Goal: Task Accomplishment & Management: Use online tool/utility

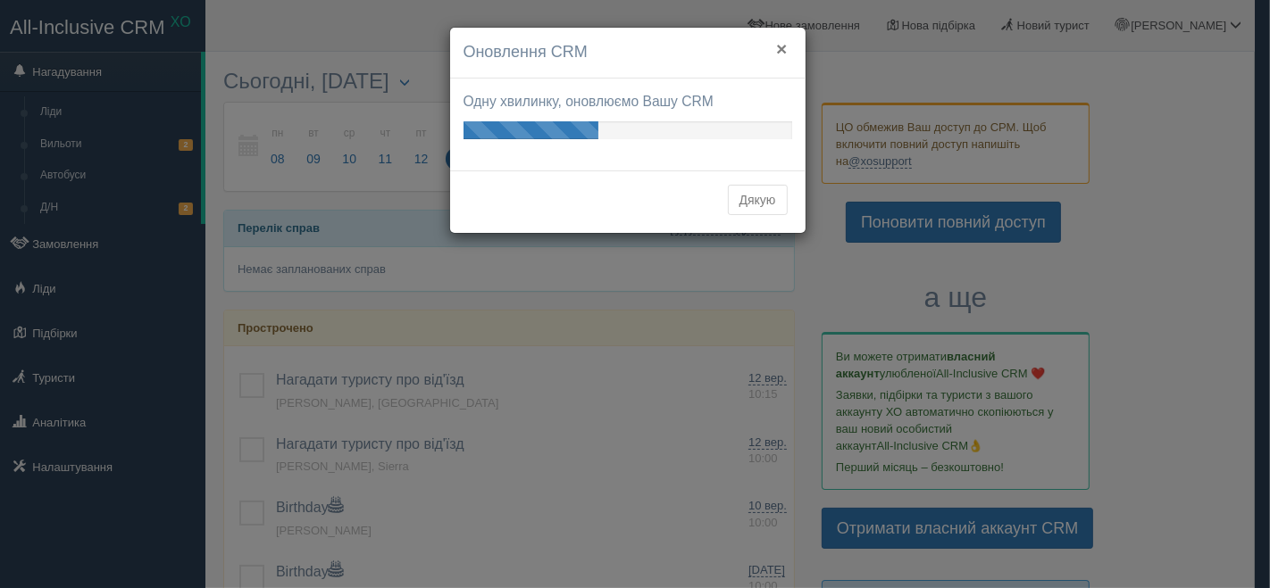
click at [786, 41] on button "×" at bounding box center [781, 48] width 11 height 19
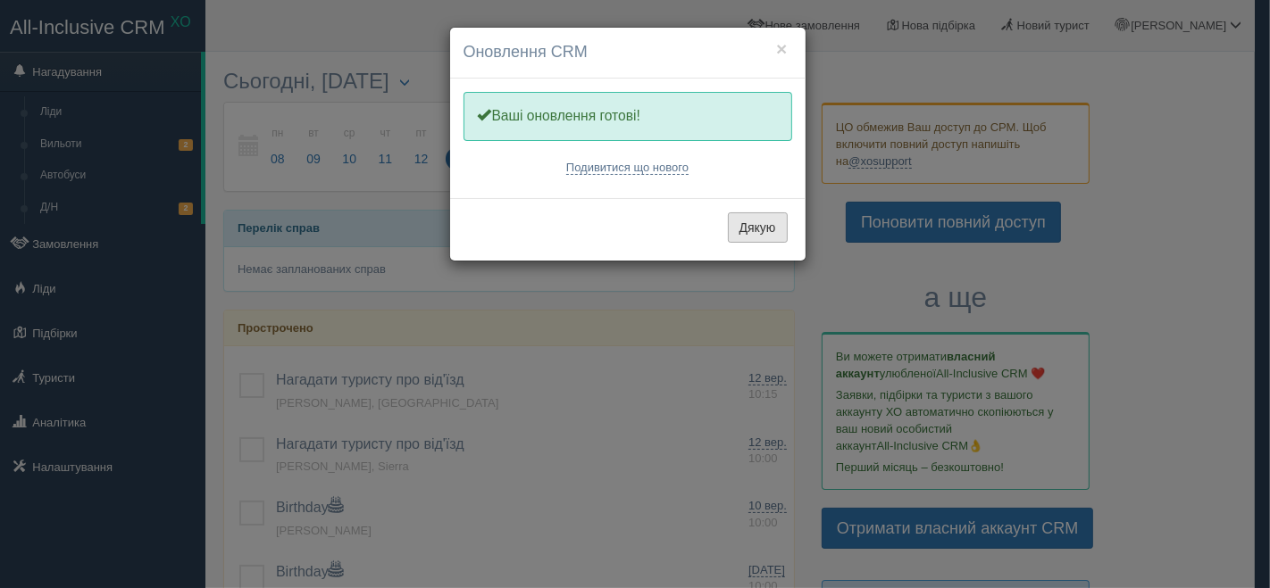
click at [755, 226] on button "Дякую" at bounding box center [758, 228] width 60 height 30
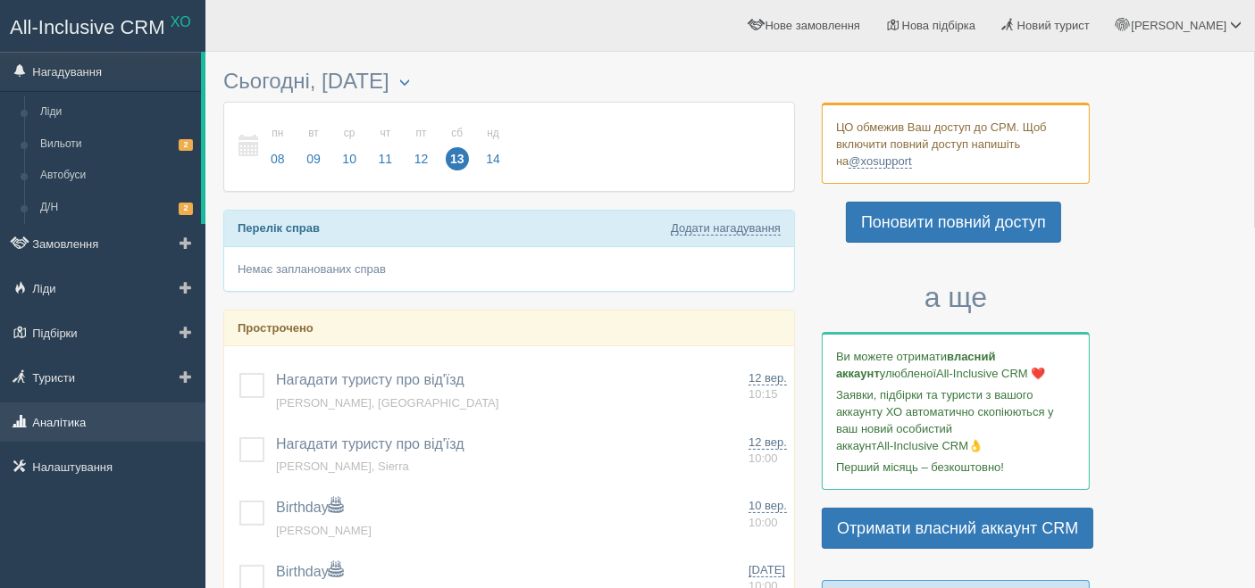
click at [68, 424] on link "Аналітика" at bounding box center [102, 422] width 205 height 39
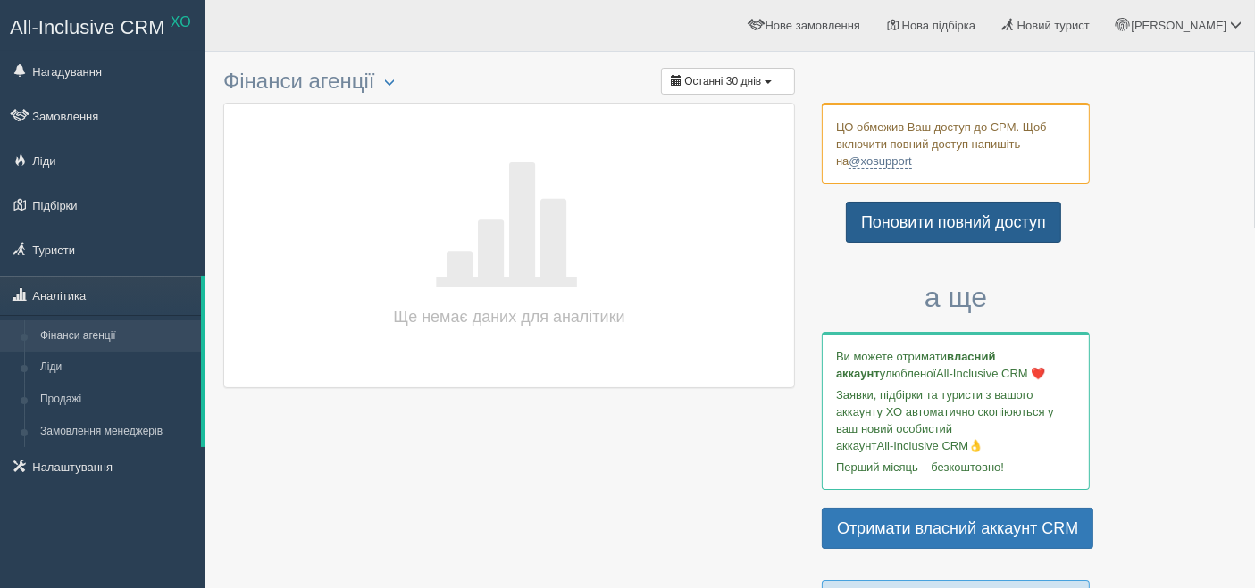
click at [971, 224] on link "Поновити повний доступ" at bounding box center [953, 222] width 215 height 41
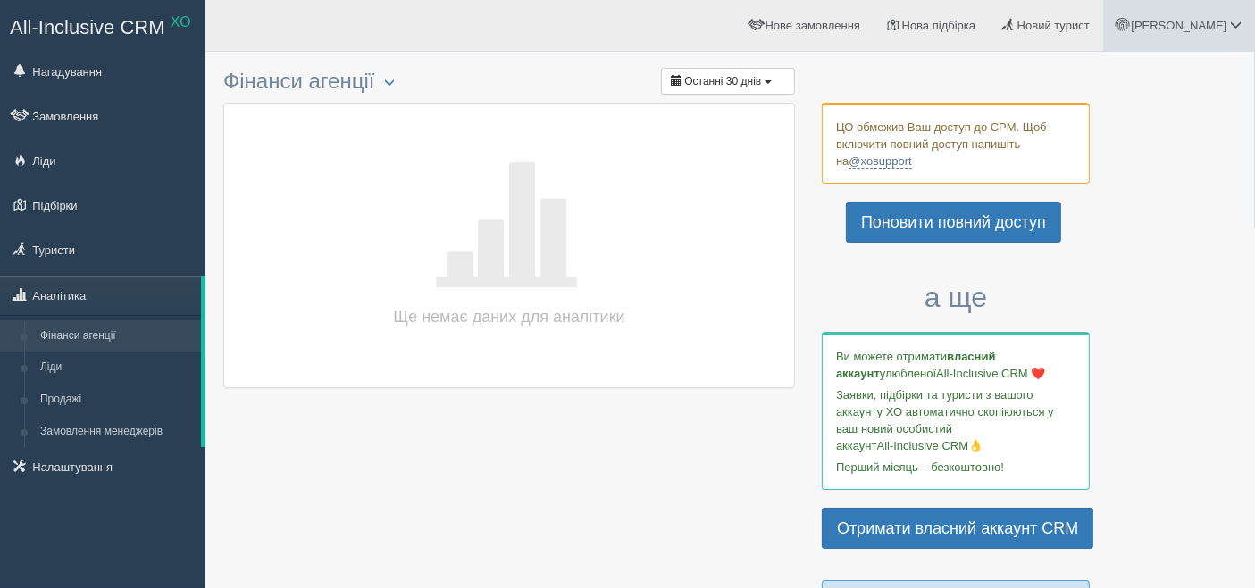
click at [1234, 21] on span at bounding box center [1236, 25] width 12 height 12
click at [1126, 78] on span "Мій профіль" at bounding box center [1129, 78] width 66 height 13
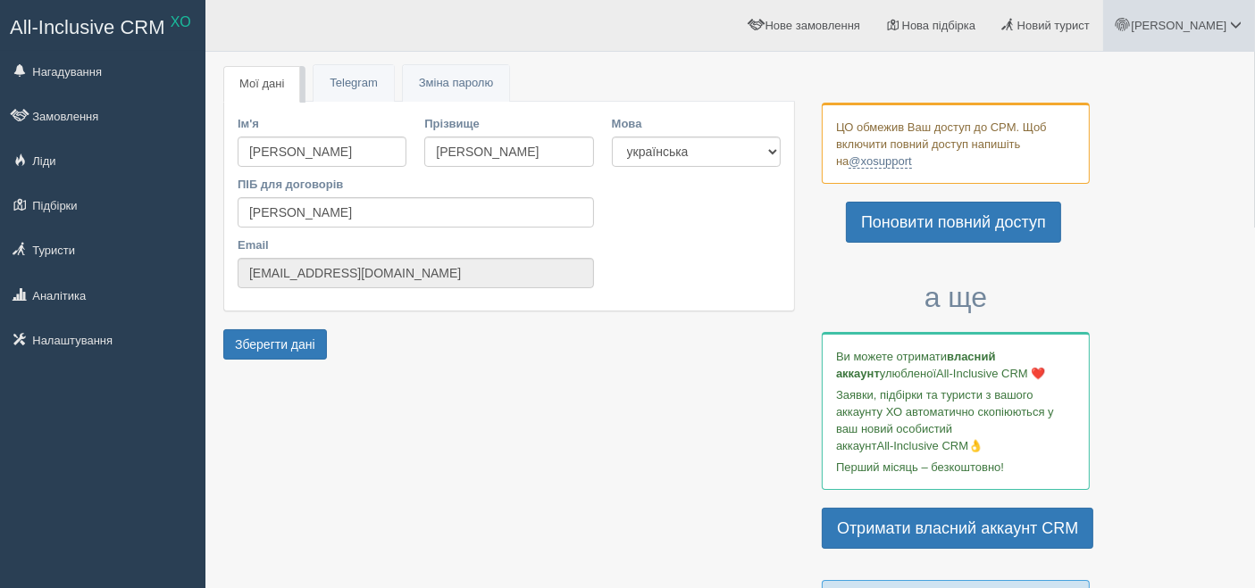
click at [1238, 24] on span at bounding box center [1236, 25] width 12 height 12
click at [1108, 116] on span "Моя аналітика" at bounding box center [1135, 117] width 78 height 13
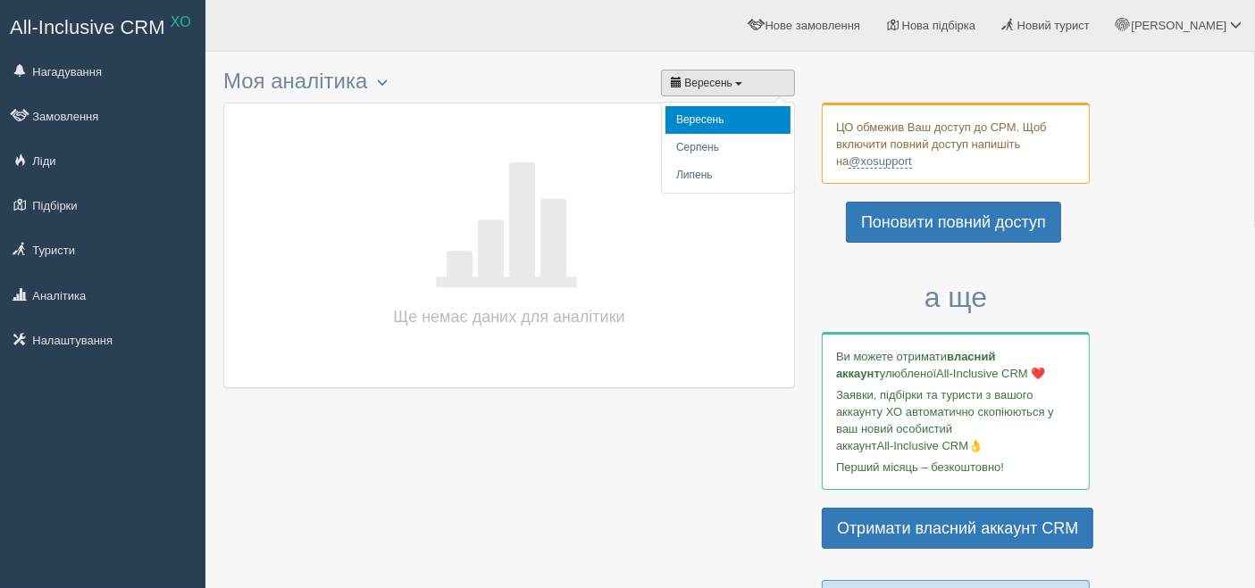
click at [739, 79] on button "Вересень" at bounding box center [728, 83] width 134 height 27
click at [429, 92] on h3 "Моя аналітика Акт ЦО за 2 квартал 2025 Акт ЦО за 1 квартал 2025 Акт ЦО за 4 ква…" at bounding box center [508, 82] width 571 height 24
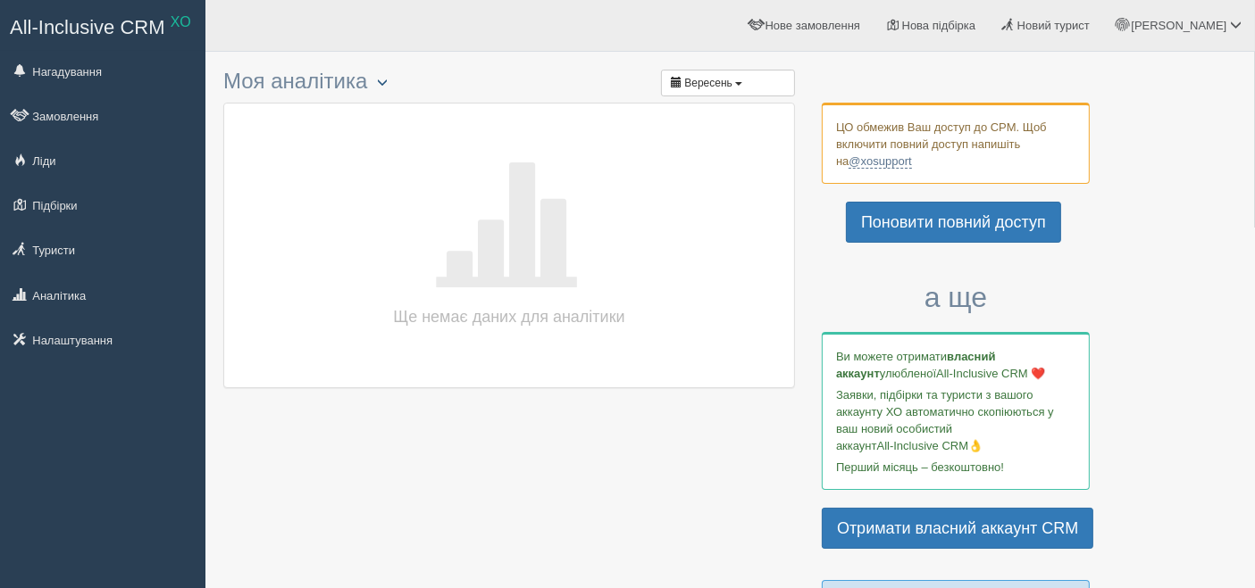
click at [386, 85] on span "button" at bounding box center [382, 82] width 11 height 11
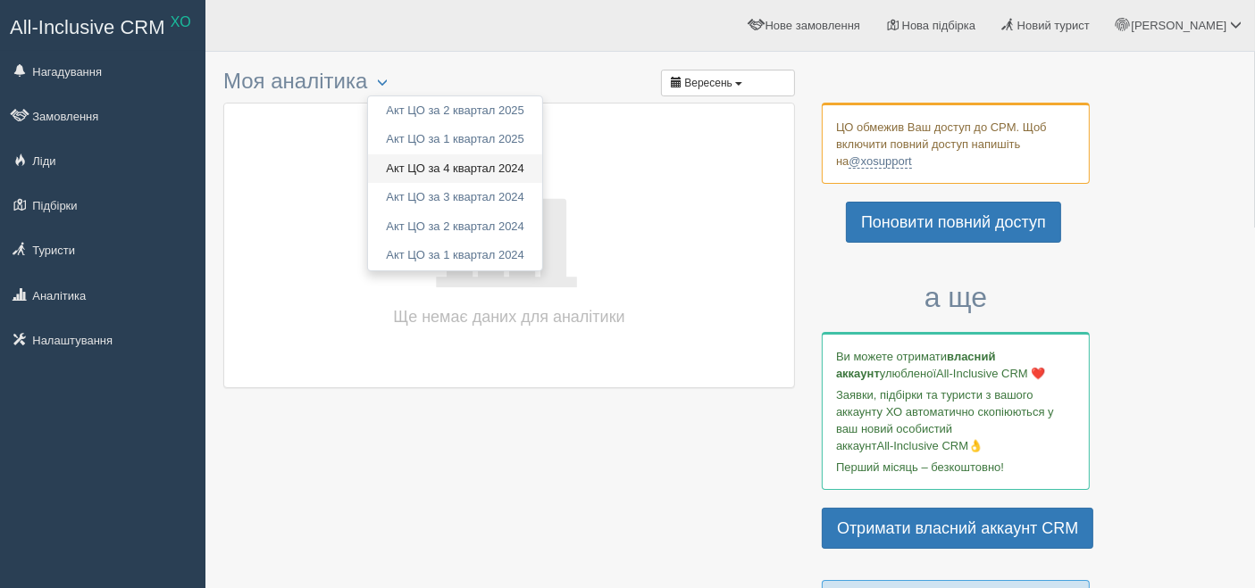
click at [489, 167] on link "Акт ЦО за 4 квартал 2024" at bounding box center [455, 168] width 174 height 29
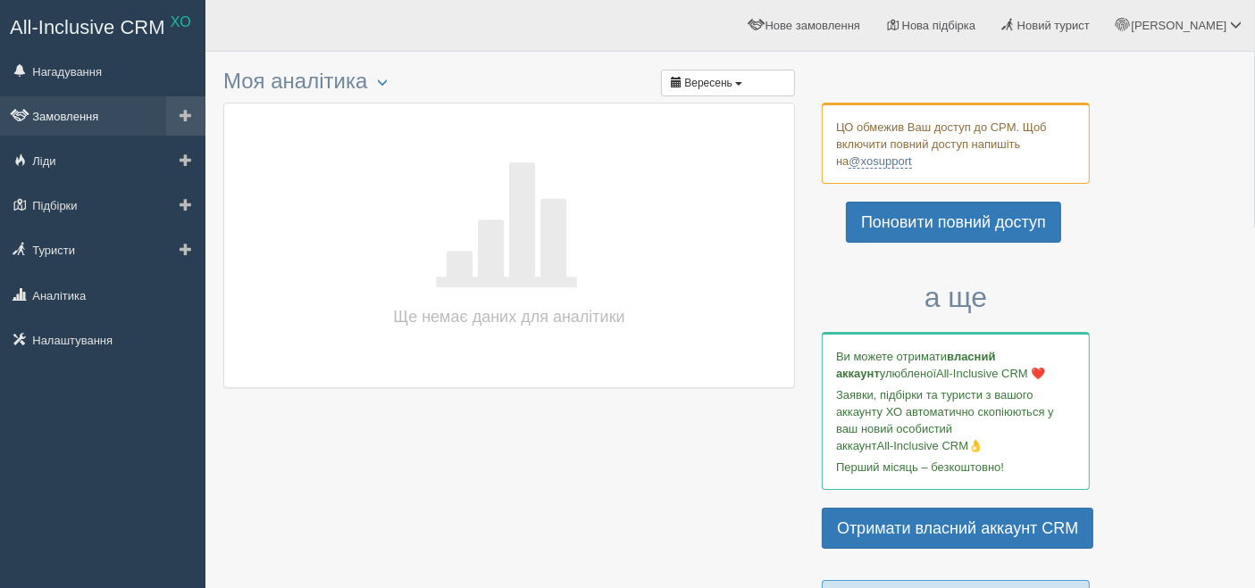
click at [79, 115] on link "Замовлення" at bounding box center [102, 115] width 205 height 39
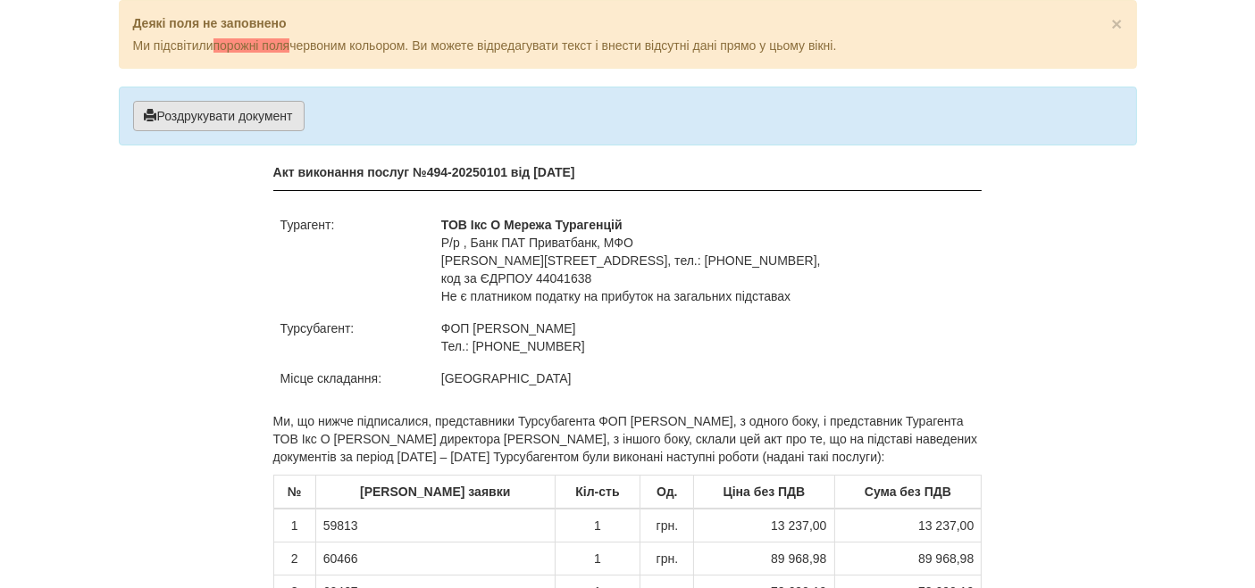
click at [238, 112] on button "Роздрукувати документ" at bounding box center [218, 116] width 171 height 30
